Goal: Task Accomplishment & Management: Manage account settings

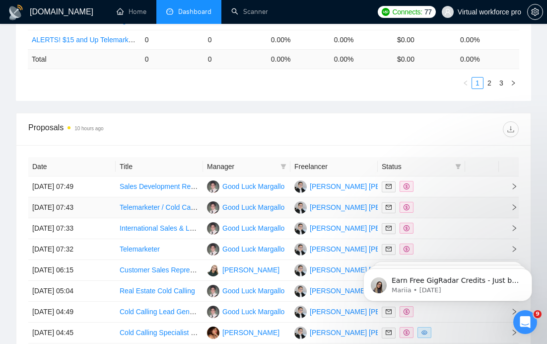
scroll to position [624, 0]
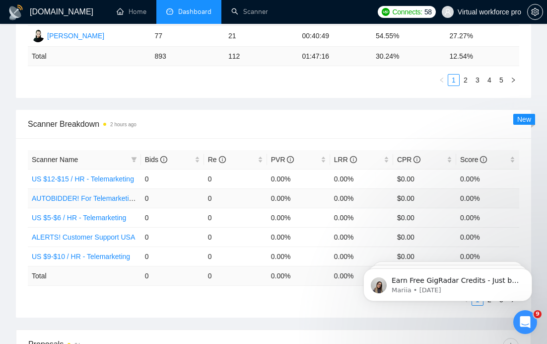
scroll to position [240, 0]
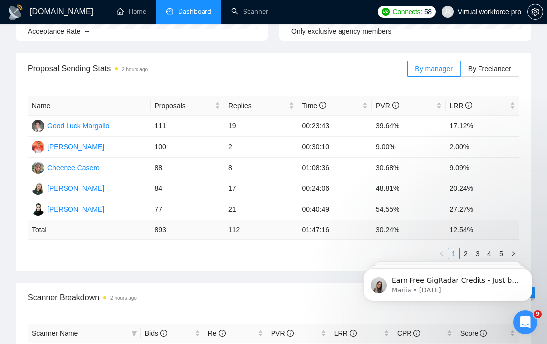
click at [209, 262] on div "Name Proposals Replies Time PVR LRR Good Luck Margallo 111 19 00:23:43 39.64% 1…" at bounding box center [274, 177] width 516 height 187
click at [464, 253] on body "Earn Free GigRadar Credits - Just by Sharing Your Story! 💬 Want more credits fo…" at bounding box center [448, 282] width 191 height 62
click at [462, 253] on body "Earn Free GigRadar Credits - Just by Sharing Your Story! 💬 Want more credits fo…" at bounding box center [448, 282] width 191 height 62
click at [461, 253] on body "Earn Free GigRadar Credits - Just by Sharing Your Story! 💬 Want more credits fo…" at bounding box center [448, 282] width 191 height 62
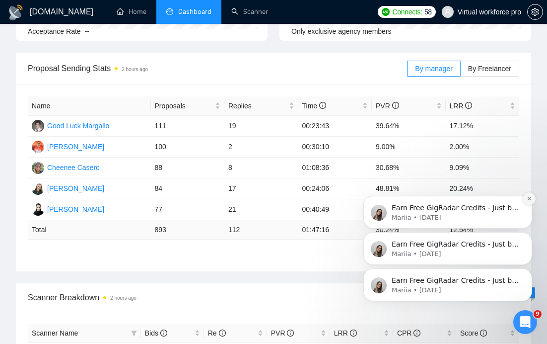
click at [533, 196] on button "Dismiss notification" at bounding box center [529, 198] width 13 height 13
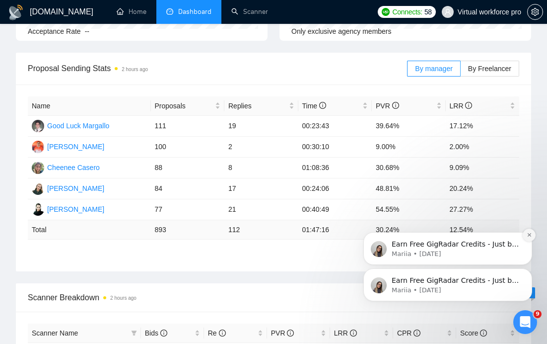
click at [531, 234] on icon "Dismiss notification" at bounding box center [529, 234] width 5 height 5
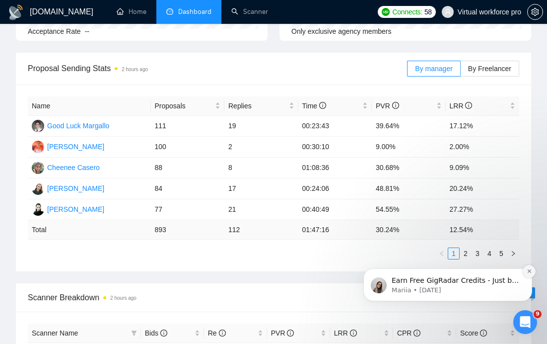
click at [527, 273] on icon "Dismiss notification" at bounding box center [529, 270] width 5 height 5
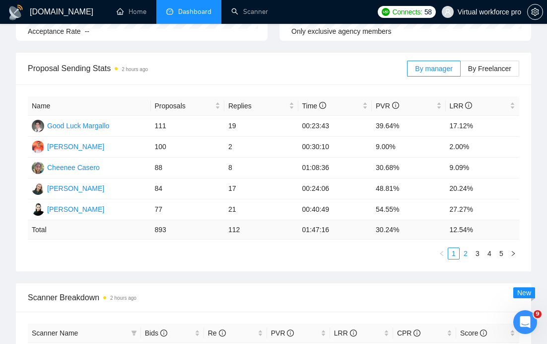
click at [465, 253] on link "2" at bounding box center [466, 253] width 11 height 11
click at [285, 260] on div "Name Proposals Replies Time PVR LRR [PERSON_NAME] 68 2 00:35:27 14.71% 2.94% [P…" at bounding box center [274, 177] width 516 height 187
click at [337, 69] on span "Proposal Sending Stats 2 hours ago" at bounding box center [218, 68] width 380 height 12
click at [289, 58] on div "Proposal Sending Stats 2 hours ago" at bounding box center [218, 68] width 380 height 28
click at [474, 251] on link "3" at bounding box center [477, 253] width 11 height 11
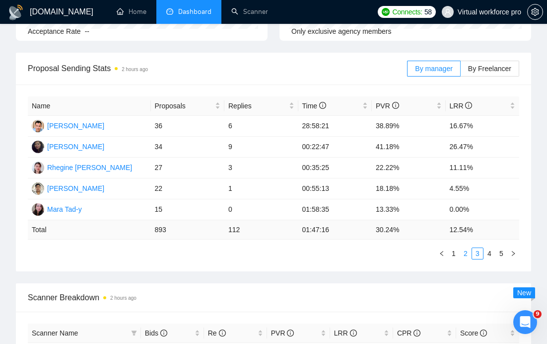
click at [464, 253] on link "2" at bounding box center [466, 253] width 11 height 11
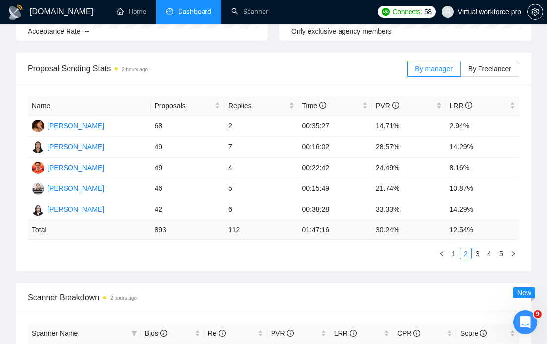
click at [322, 253] on ul "1 2 3 4 5" at bounding box center [274, 253] width 492 height 12
click at [317, 247] on ul "1 2 3 4 5" at bounding box center [274, 253] width 492 height 12
click at [452, 258] on link "1" at bounding box center [454, 253] width 11 height 11
click at [375, 254] on ul "1 2 3 4 5" at bounding box center [274, 253] width 492 height 12
click at [393, 253] on ul "1 2 3 4 5" at bounding box center [274, 253] width 492 height 12
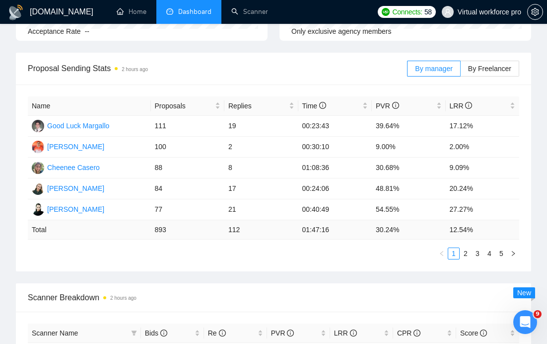
click at [335, 65] on span "Proposal Sending Stats 2 hours ago" at bounding box center [218, 68] width 380 height 12
click at [465, 251] on link "2" at bounding box center [466, 253] width 11 height 11
click at [306, 53] on div "Proposal Sending Stats 2 hours ago By manager By Freelancer" at bounding box center [274, 69] width 492 height 32
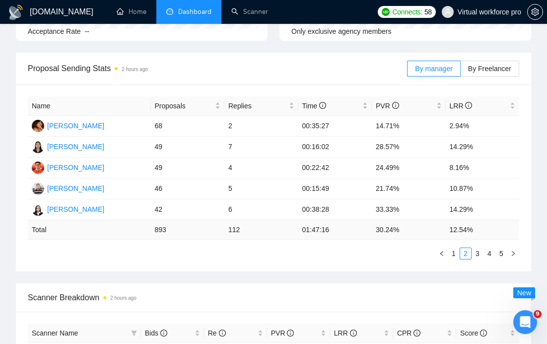
click at [306, 53] on div "Proposal Sending Stats 2 hours ago By manager By Freelancer" at bounding box center [274, 69] width 492 height 32
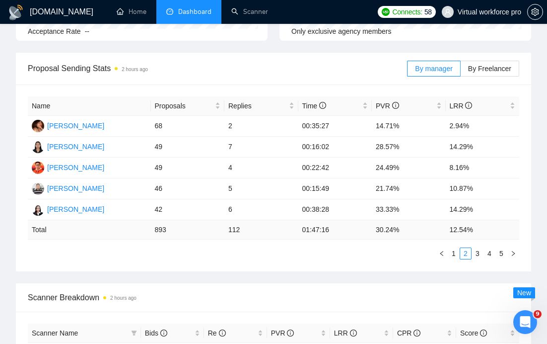
scroll to position [234, 0]
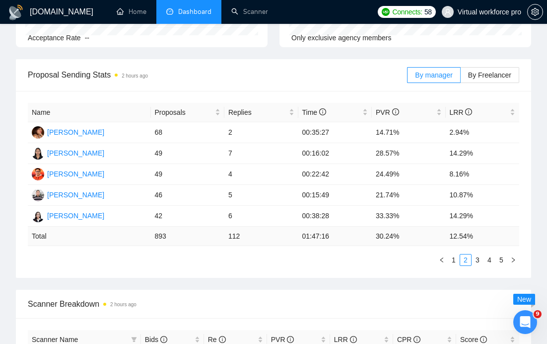
click at [297, 70] on span "Proposal Sending Stats 2 hours ago" at bounding box center [218, 75] width 380 height 12
